Goal: Find specific page/section: Find specific page/section

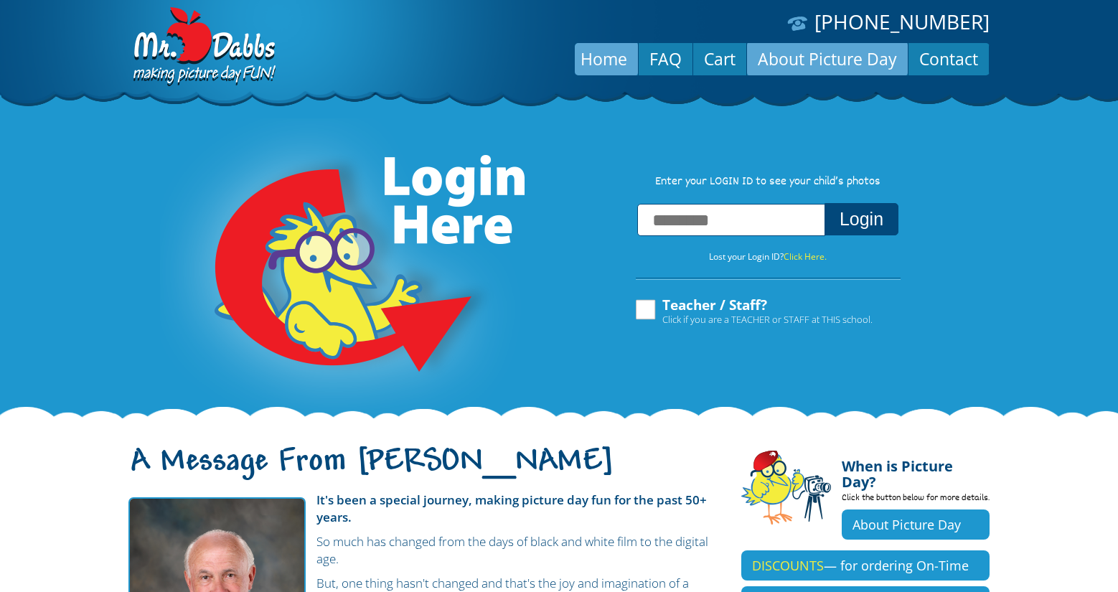
click at [788, 60] on link "About Picture Day" at bounding box center [827, 59] width 161 height 34
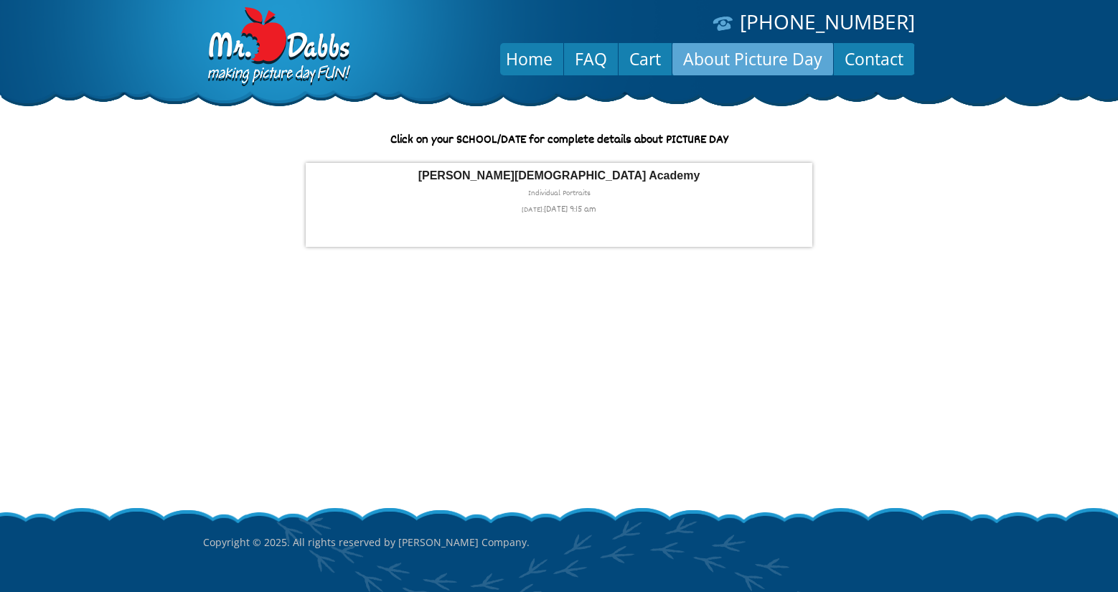
click at [562, 188] on p "[PERSON_NAME][DEMOGRAPHIC_DATA] Academy Individual Portraits [DATE]: [DATE] 9:1…" at bounding box center [559, 194] width 492 height 48
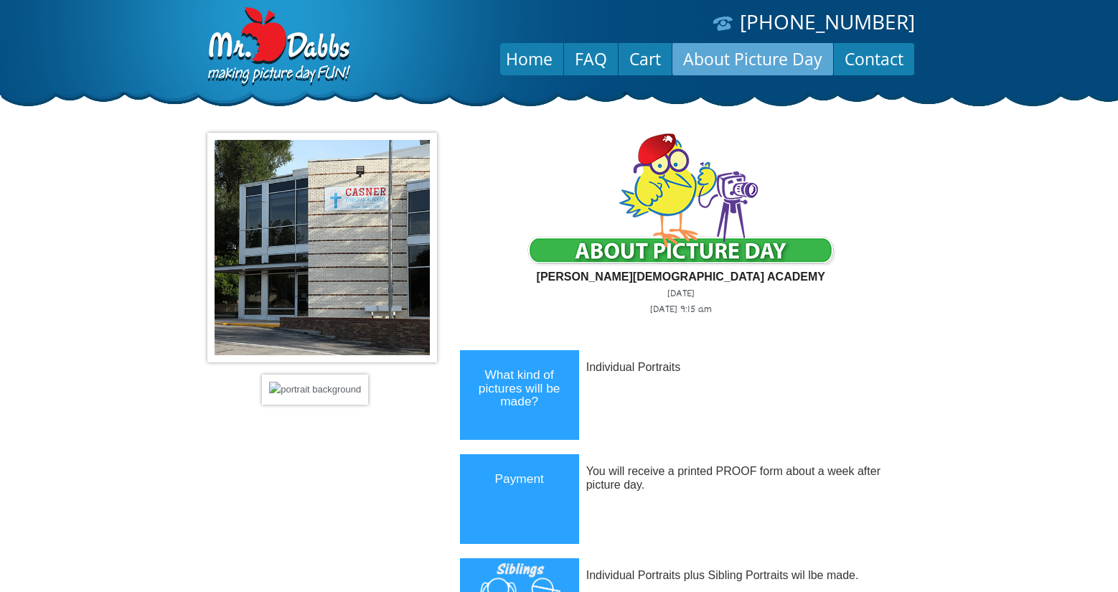
click at [737, 62] on link "About Picture Day" at bounding box center [752, 59] width 161 height 34
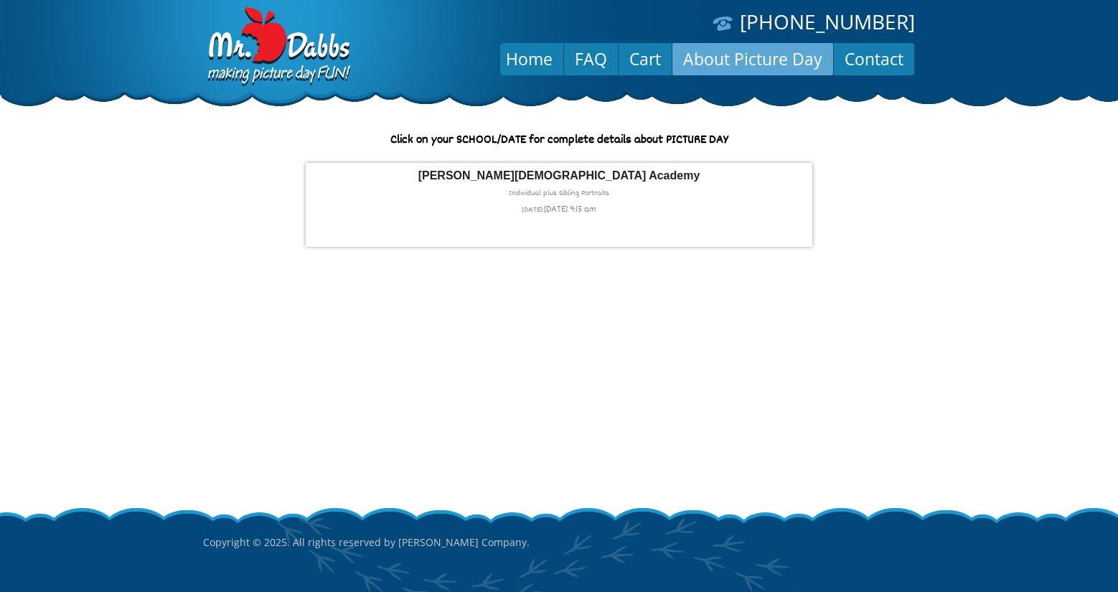
click at [555, 195] on p "Casner Christian Academy Individual plus Sibling Portraits WEDNESDAY: Wed Septe…" at bounding box center [559, 194] width 492 height 48
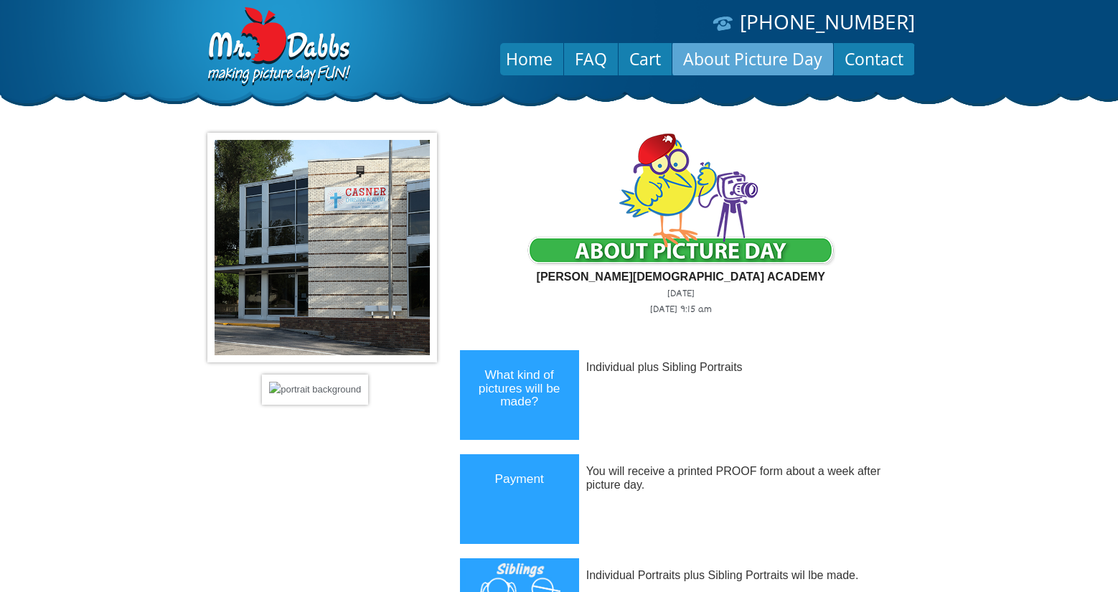
click at [704, 62] on link "About Picture Day" at bounding box center [752, 59] width 161 height 34
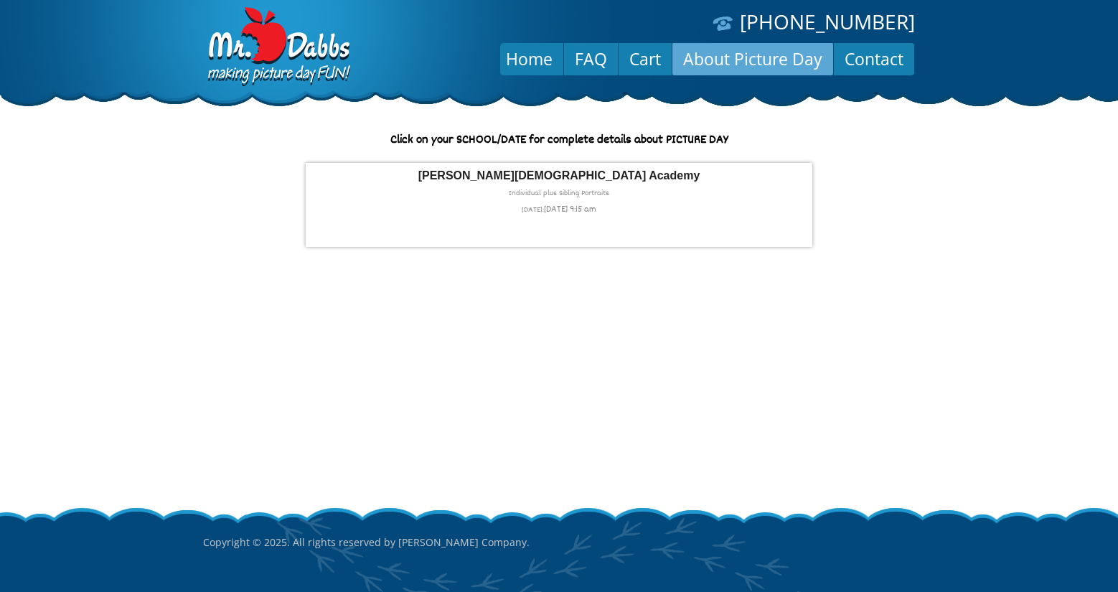
click at [572, 192] on p "[PERSON_NAME][DEMOGRAPHIC_DATA] Academy Individual plus Sibling Portraits [DATE…" at bounding box center [559, 194] width 492 height 48
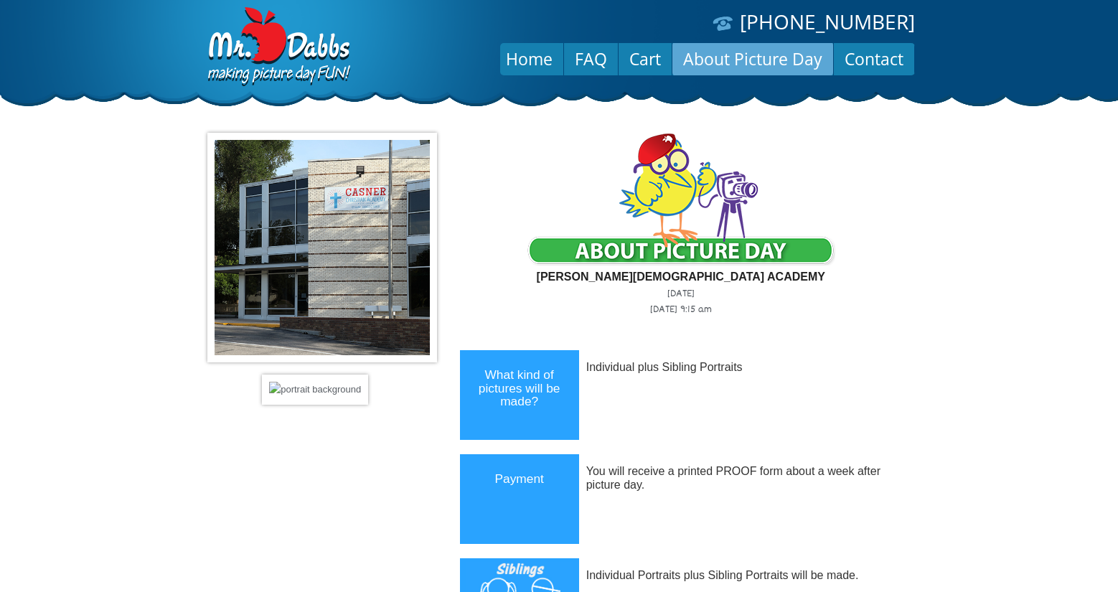
click at [748, 51] on link "About Picture Day" at bounding box center [752, 59] width 161 height 34
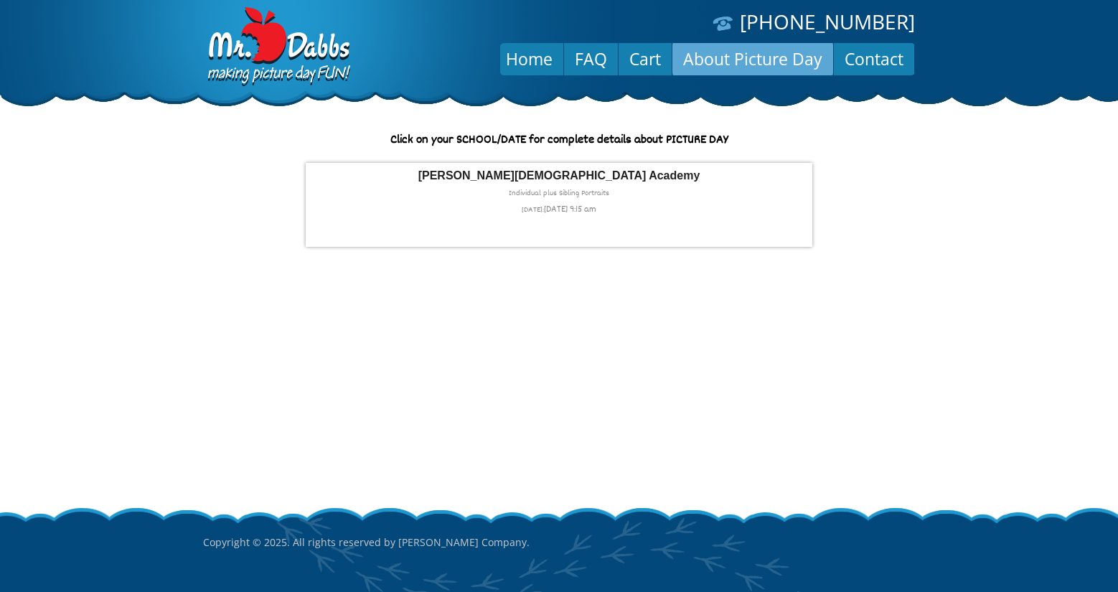
click at [572, 195] on p "[PERSON_NAME][DEMOGRAPHIC_DATA] Academy Individual plus Sibling Portraits [DATE…" at bounding box center [559, 194] width 492 height 48
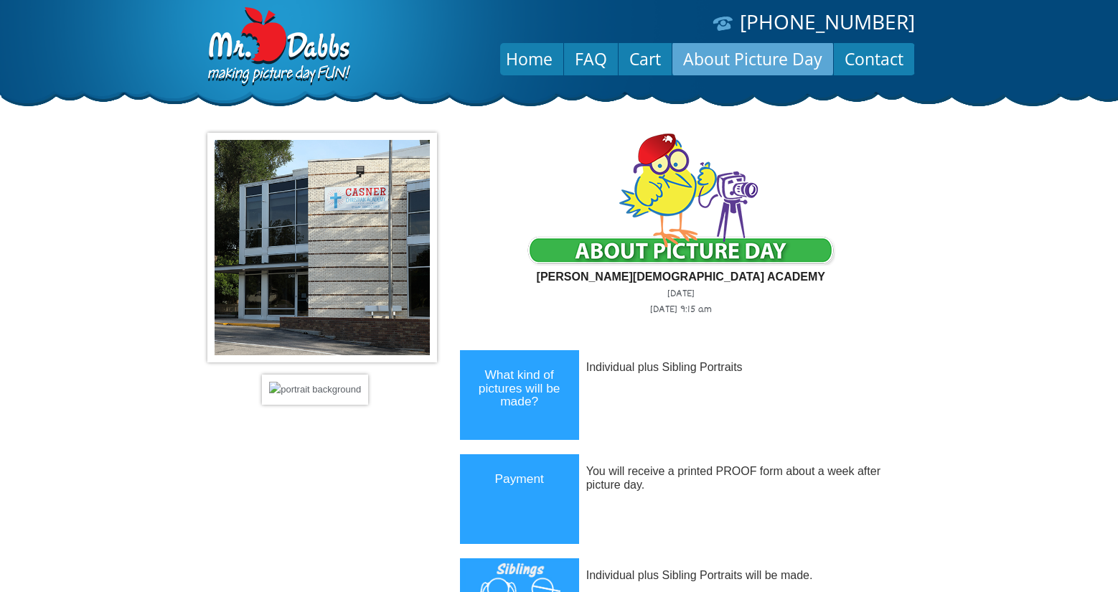
click at [722, 65] on link "About Picture Day" at bounding box center [752, 59] width 161 height 34
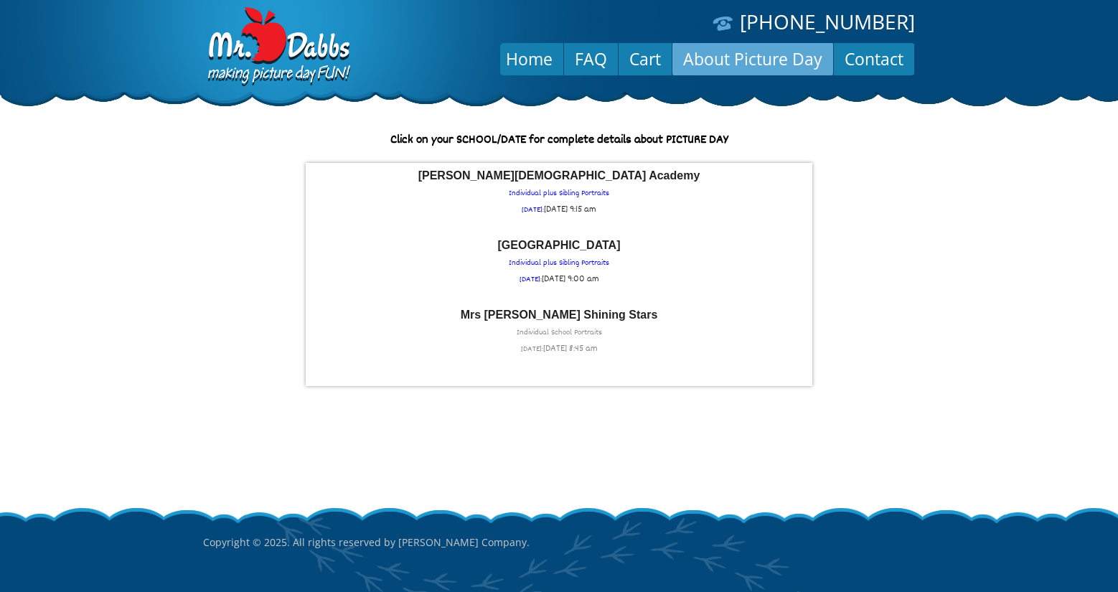
click at [567, 321] on font "Mrs [PERSON_NAME] Shining Stars" at bounding box center [559, 314] width 197 height 12
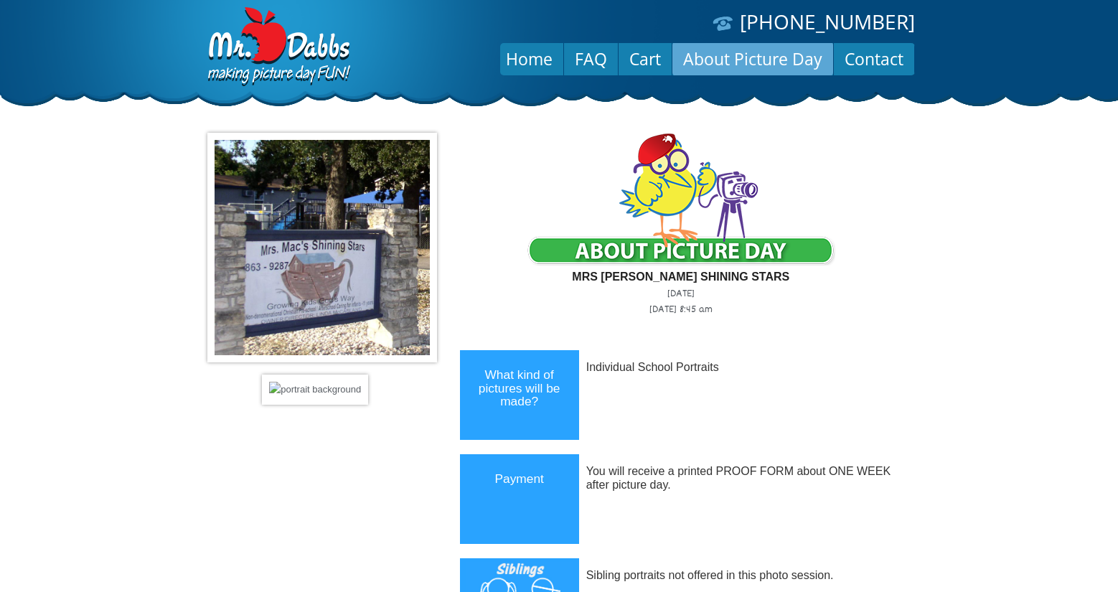
click at [748, 57] on link "About Picture Day" at bounding box center [752, 59] width 161 height 34
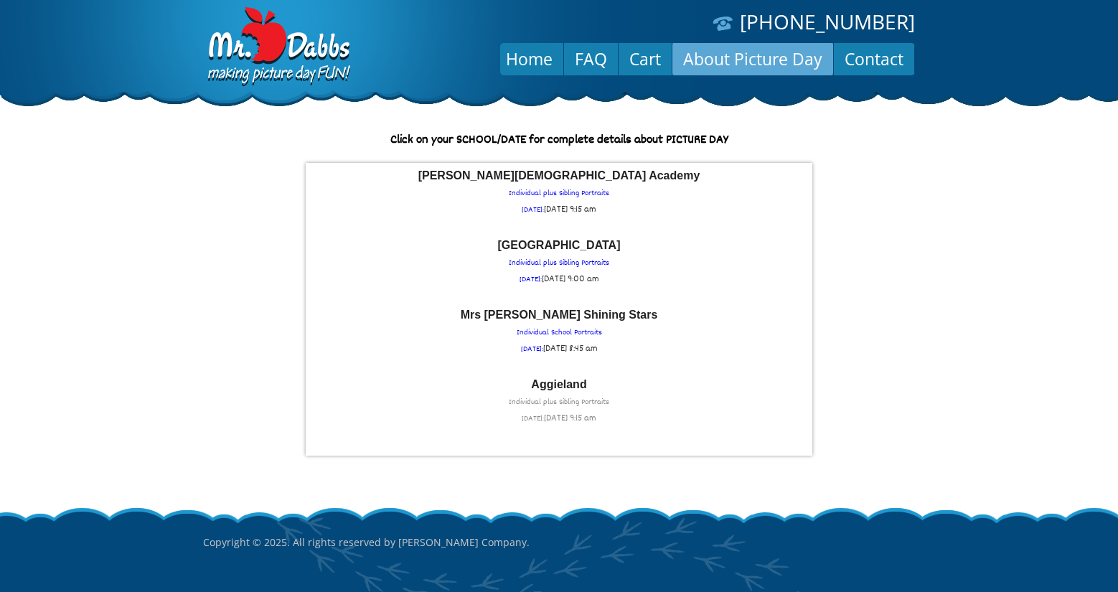
click at [568, 400] on p "Aggieland Individual plus Sibling Portraits WEDNESDAY: Wed September 10th at 9:…" at bounding box center [559, 403] width 492 height 48
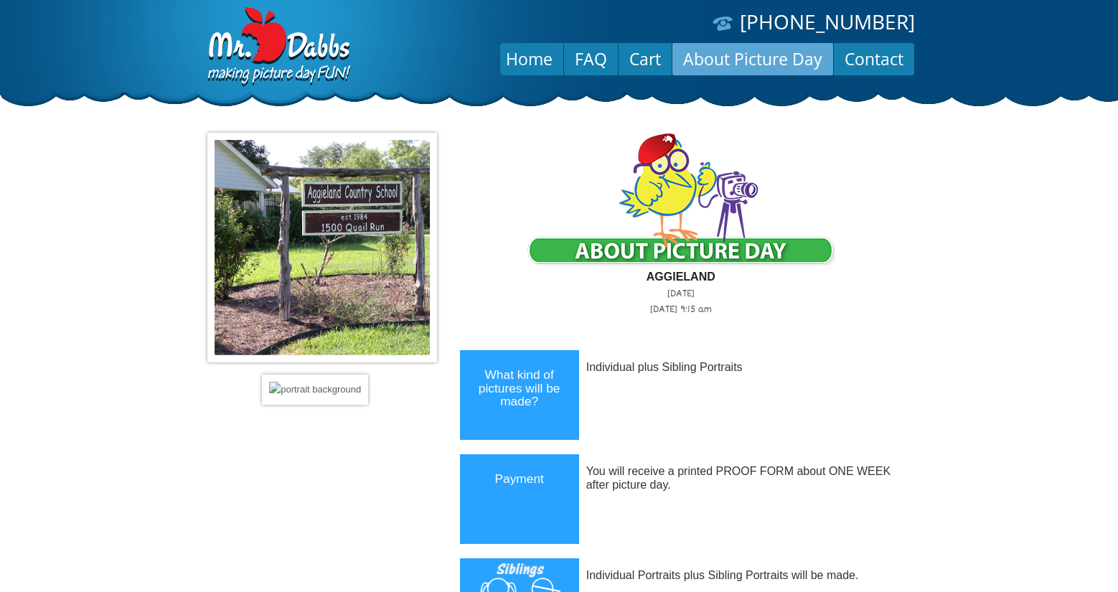
click at [707, 56] on link "About Picture Day" at bounding box center [752, 59] width 161 height 34
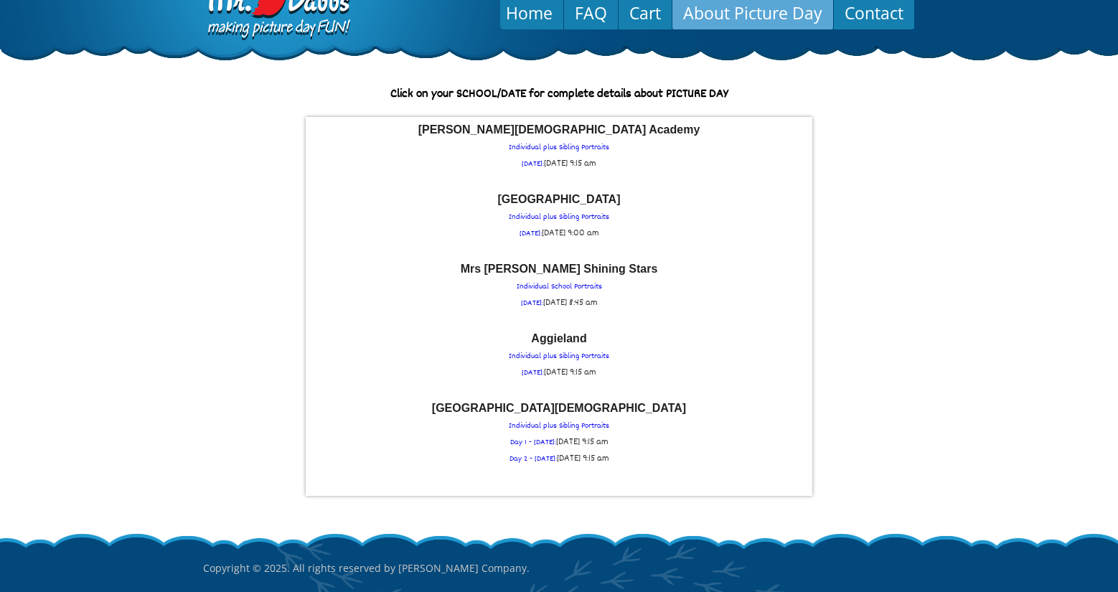
scroll to position [28, 0]
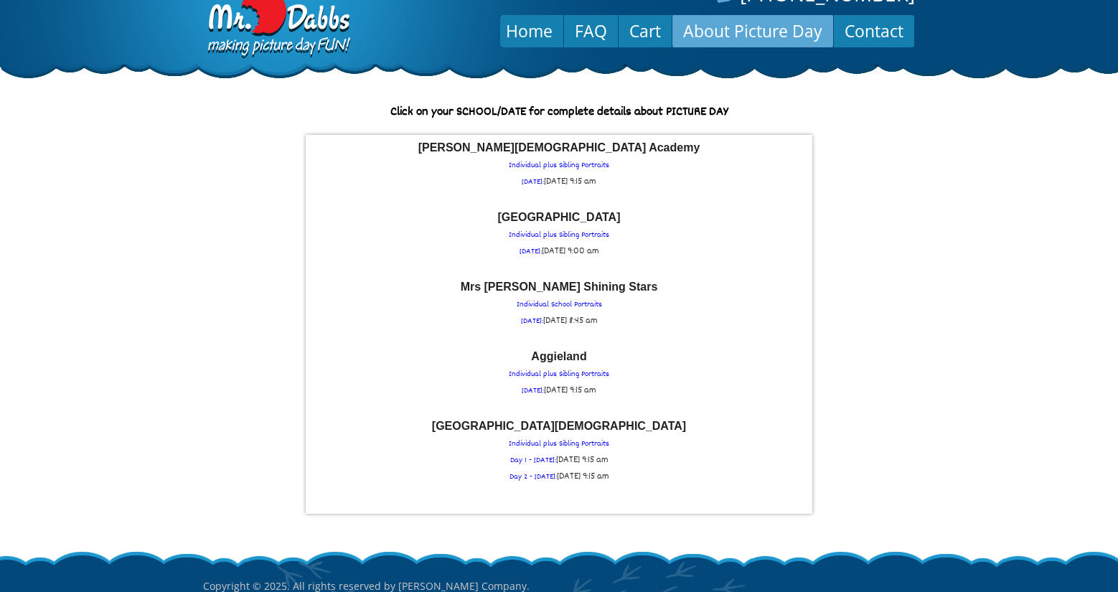
click at [740, 30] on link "About Picture Day" at bounding box center [752, 31] width 161 height 34
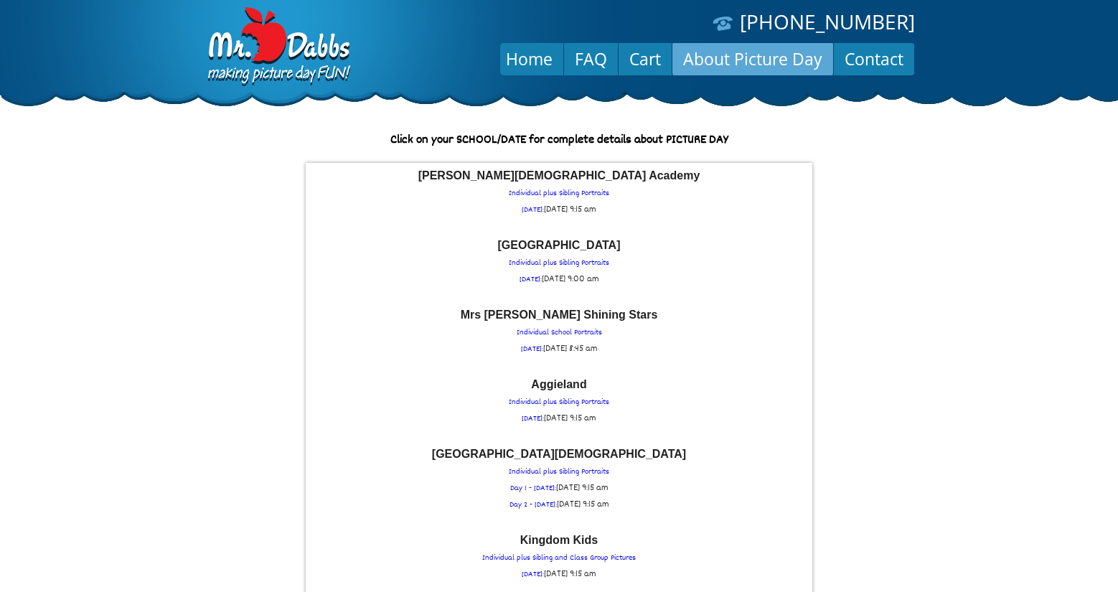
click at [739, 59] on link "About Picture Day" at bounding box center [752, 59] width 161 height 34
click at [760, 60] on link "About Picture Day" at bounding box center [752, 59] width 161 height 34
click at [726, 63] on link "About Picture Day" at bounding box center [752, 59] width 161 height 34
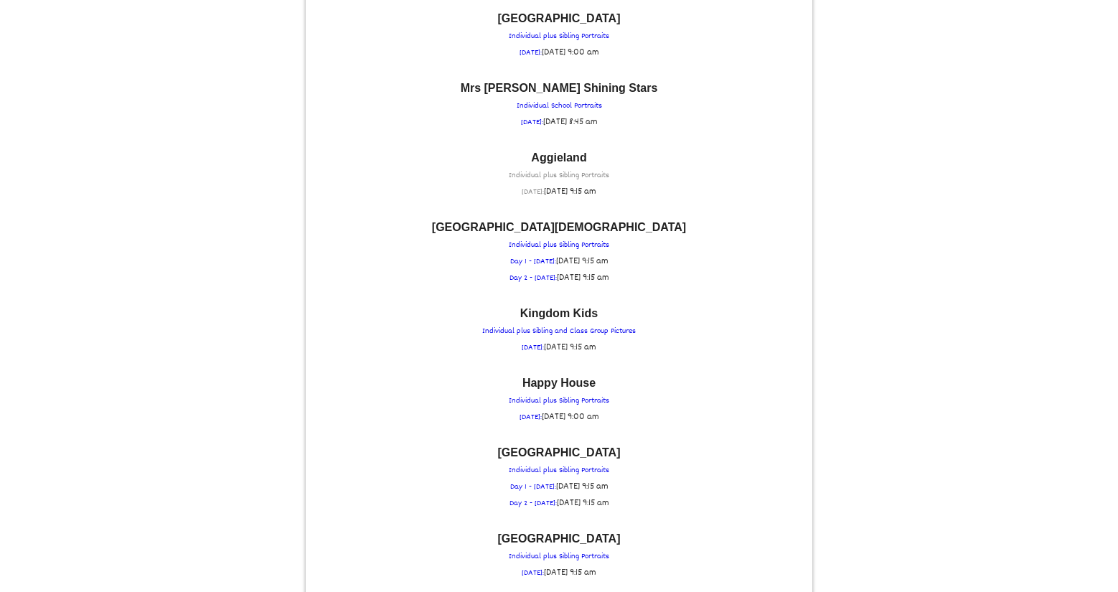
scroll to position [239, 0]
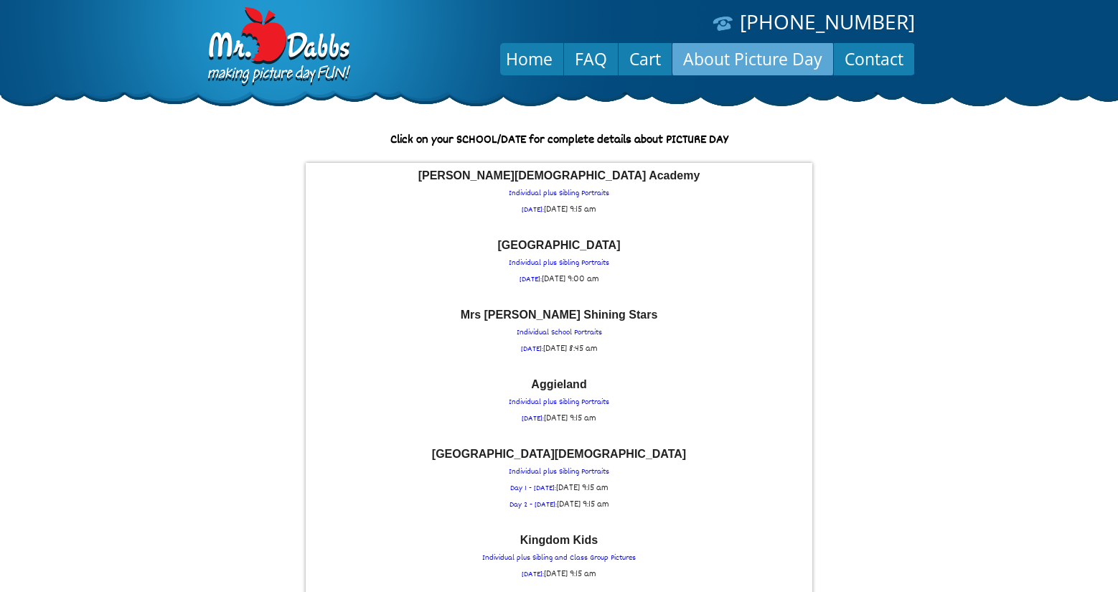
click at [755, 54] on link "About Picture Day" at bounding box center [752, 59] width 161 height 34
click at [735, 61] on link "About Picture Day" at bounding box center [752, 59] width 161 height 34
click at [752, 57] on link "About Picture Day" at bounding box center [752, 59] width 161 height 34
click at [747, 62] on link "About Picture Day" at bounding box center [752, 59] width 161 height 34
click at [723, 55] on link "About Picture Day" at bounding box center [752, 59] width 161 height 34
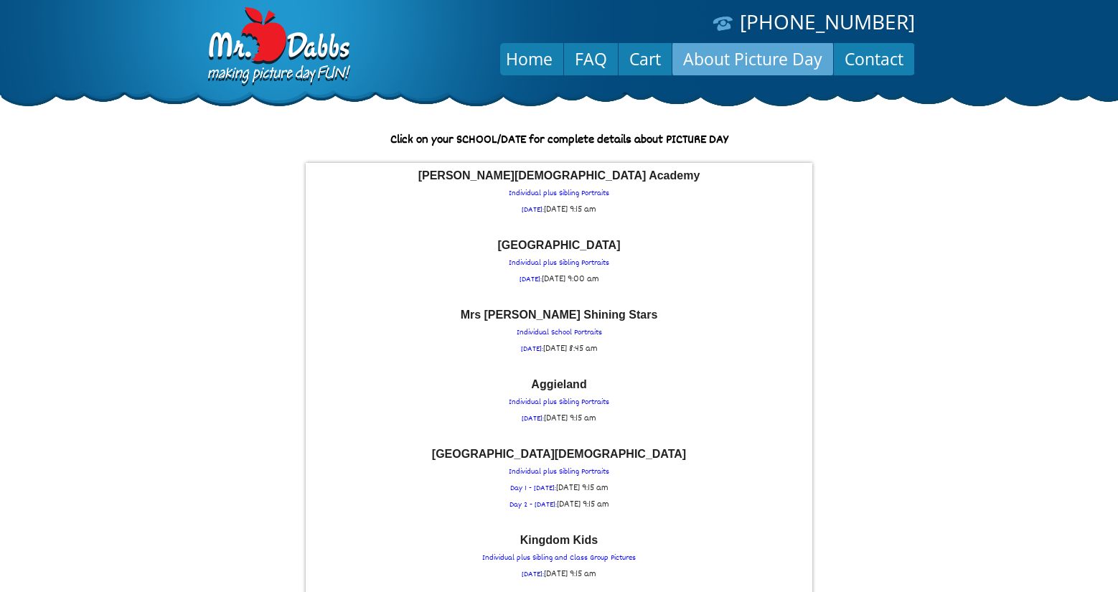
click at [778, 56] on link "About Picture Day" at bounding box center [752, 59] width 161 height 34
click at [578, 194] on p "[PERSON_NAME][DEMOGRAPHIC_DATA] Academy Individual plus Sibling Portraits [DATE…" at bounding box center [559, 194] width 492 height 48
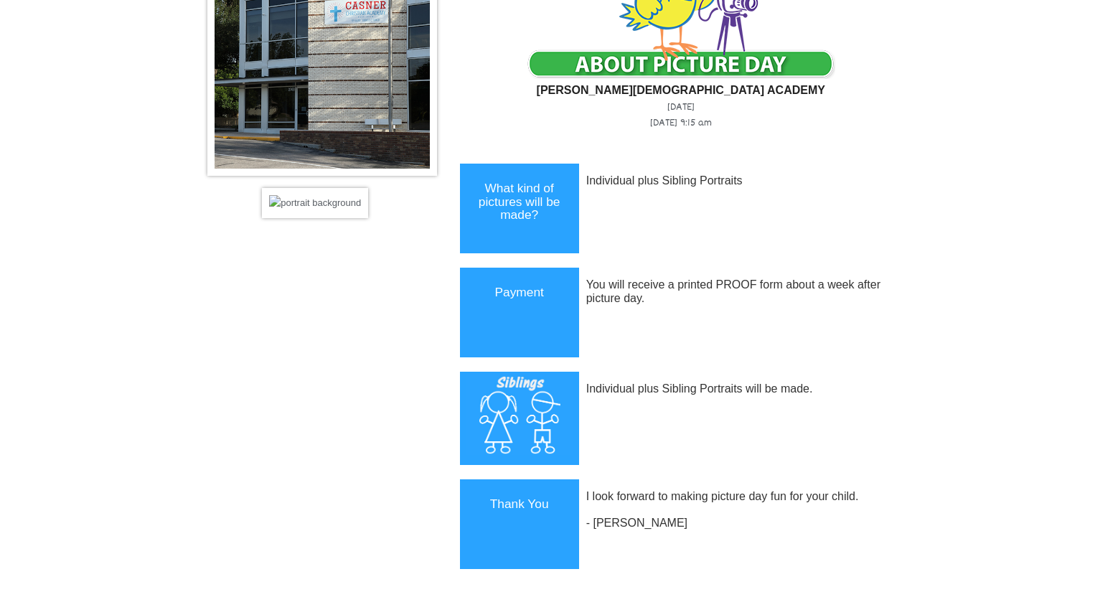
scroll to position [47, 0]
